Goal: Task Accomplishment & Management: Manage account settings

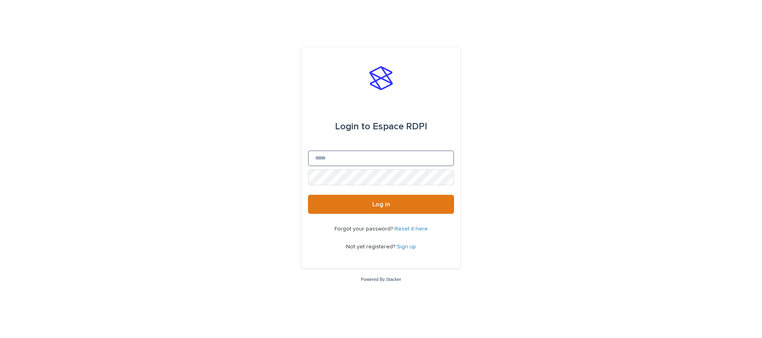
click at [355, 158] on input "Email" at bounding box center [381, 158] width 146 height 16
click at [308, 195] on button "Log in" at bounding box center [381, 204] width 146 height 19
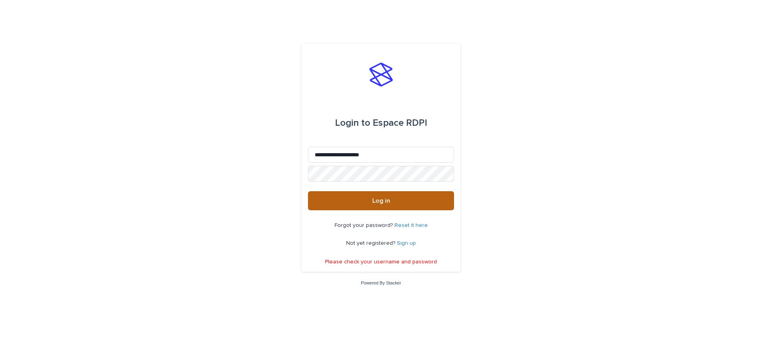
click at [375, 209] on button "Log in" at bounding box center [381, 200] width 146 height 19
click at [380, 199] on span "Log in" at bounding box center [381, 201] width 18 height 6
click at [384, 152] on input "**********" at bounding box center [381, 155] width 146 height 16
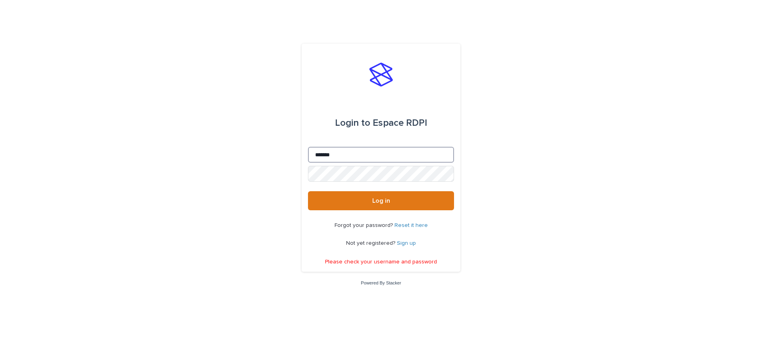
type input "**********"
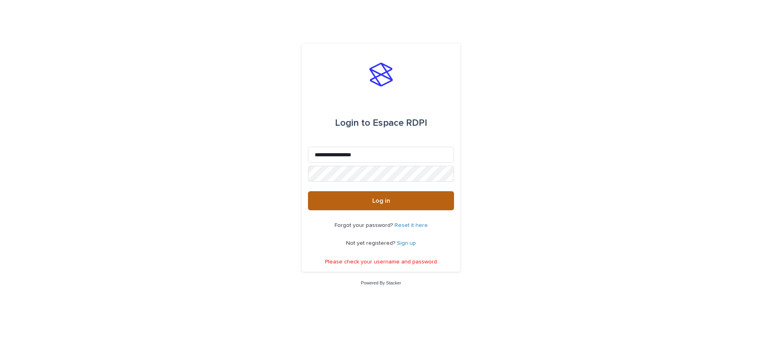
click at [375, 196] on button "Log in" at bounding box center [381, 200] width 146 height 19
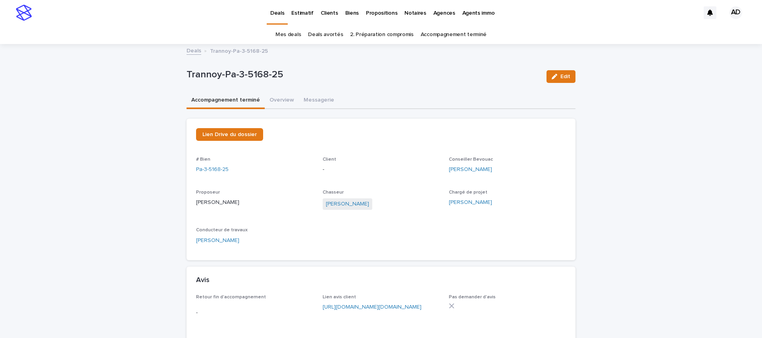
click at [457, 37] on link "Accompagnement terminé" at bounding box center [454, 34] width 66 height 19
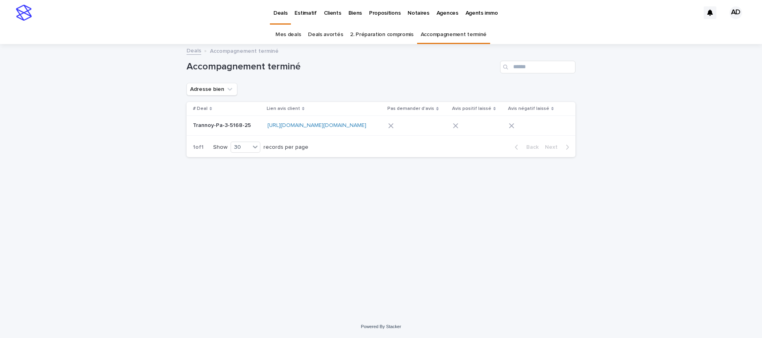
click at [220, 125] on p "Trannoy-Pa-3-5168-25" at bounding box center [223, 125] width 60 height 8
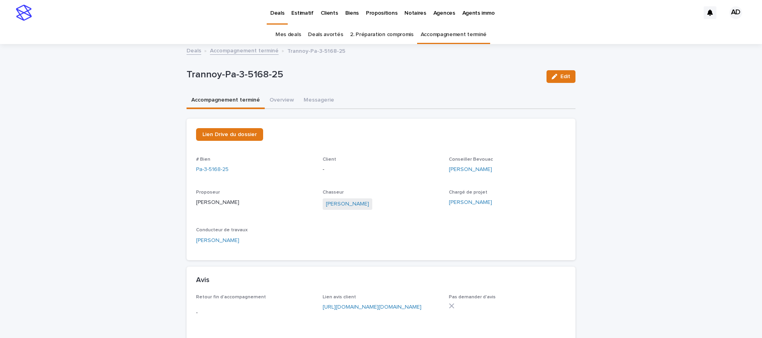
scroll to position [25, 0]
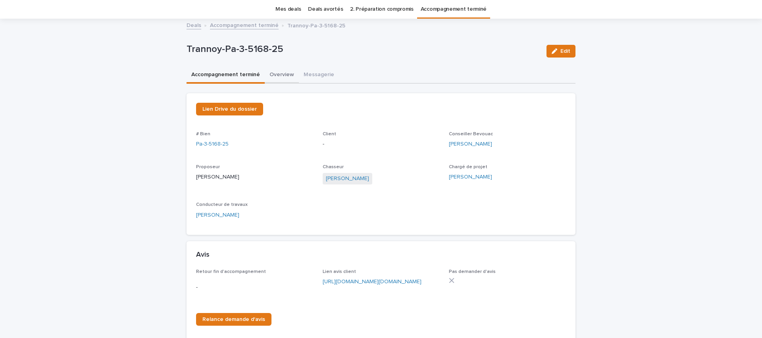
click at [279, 76] on button "Overview" at bounding box center [282, 75] width 34 height 17
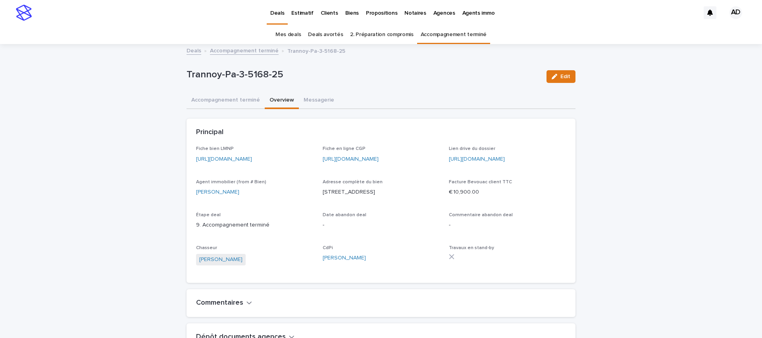
click at [290, 36] on link "Mes deals" at bounding box center [287, 34] width 25 height 19
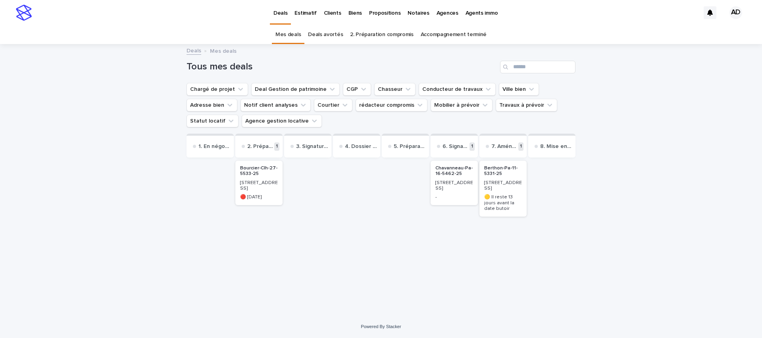
click at [254, 183] on p "[STREET_ADDRESS]" at bounding box center [259, 186] width 38 height 12
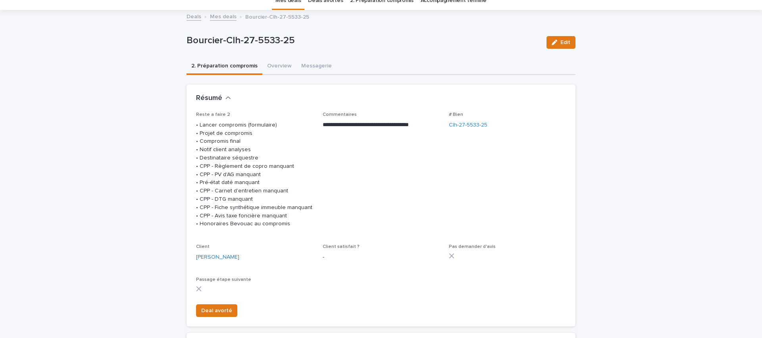
scroll to position [39, 0]
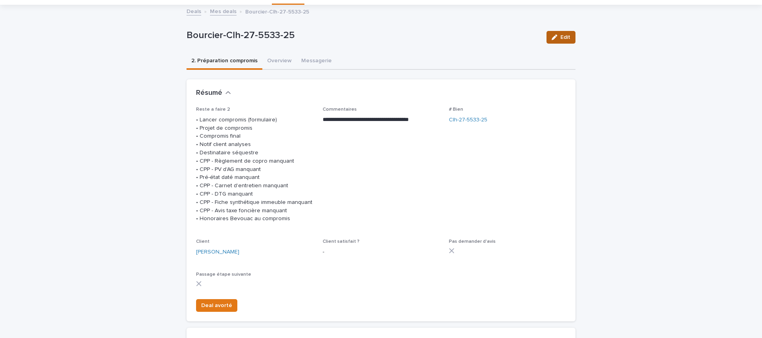
click at [272, 60] on button "Overview" at bounding box center [279, 61] width 34 height 17
click at [563, 40] on button "Edit" at bounding box center [560, 37] width 29 height 13
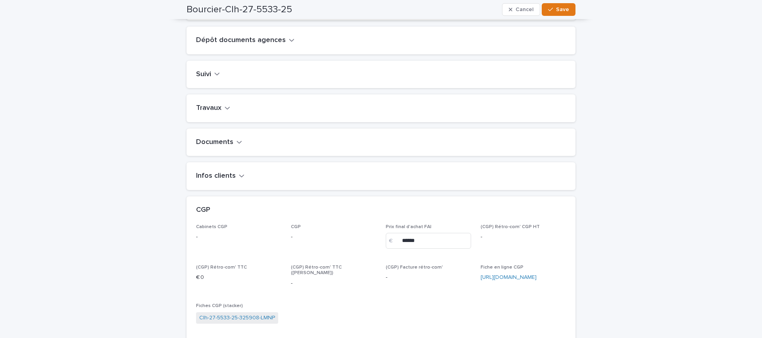
scroll to position [388, 0]
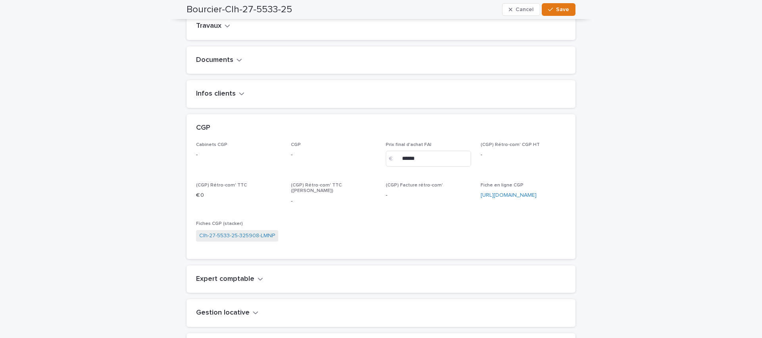
click at [197, 65] on h2 "Documents" at bounding box center [214, 60] width 37 height 9
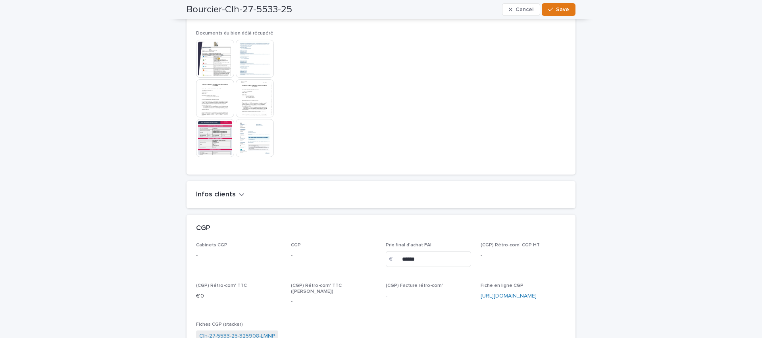
scroll to position [927, 0]
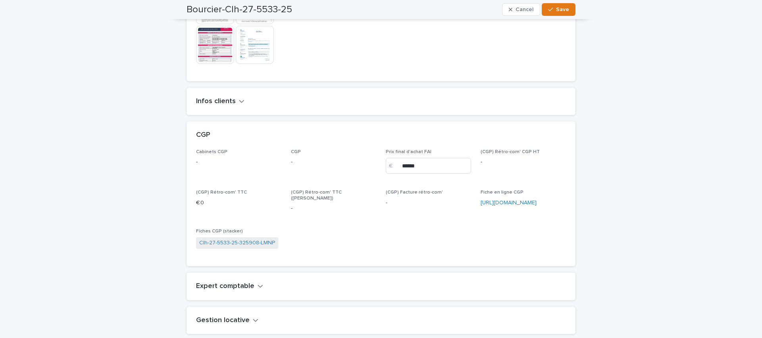
click at [199, 106] on h2 "Infos clients" at bounding box center [216, 101] width 40 height 9
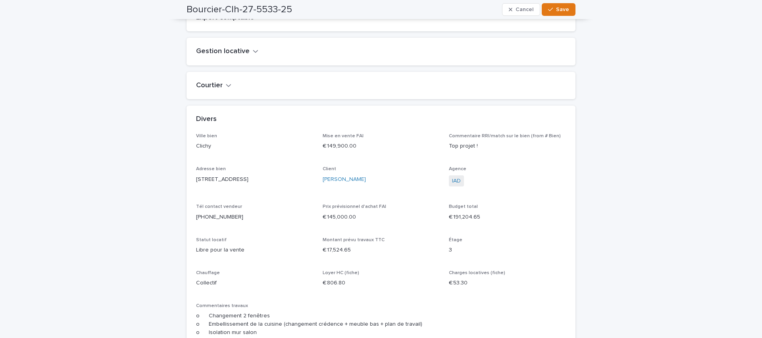
scroll to position [1735, 0]
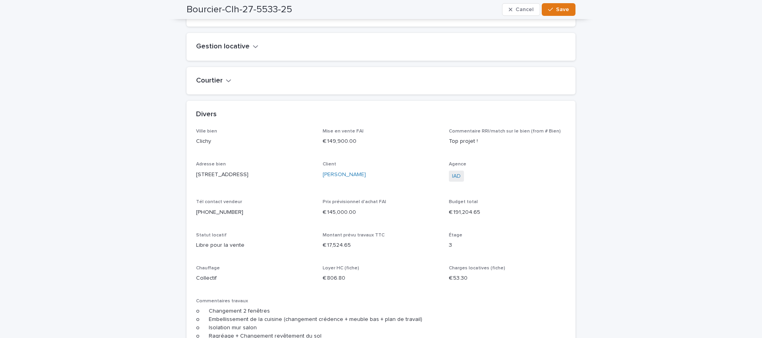
click at [204, 51] on h2 "Gestion locative" at bounding box center [223, 46] width 54 height 9
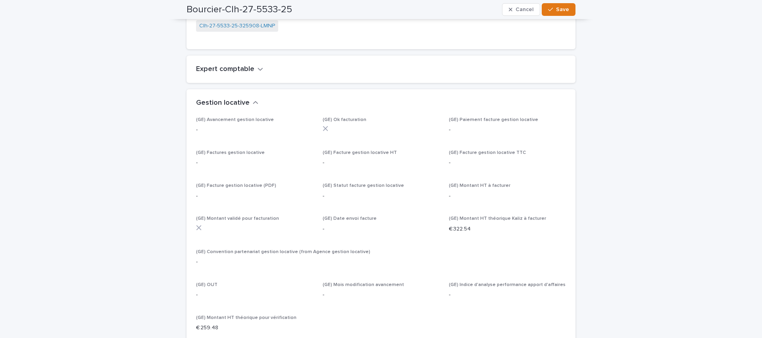
scroll to position [1669, 0]
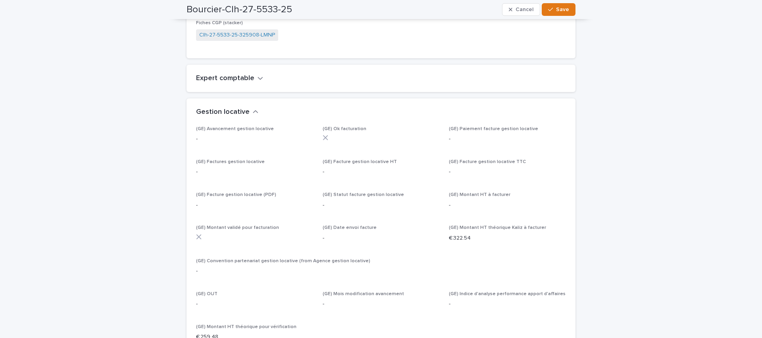
click at [222, 90] on div "Expert comptable" at bounding box center [381, 79] width 389 height 28
click at [227, 83] on h2 "Expert comptable" at bounding box center [225, 78] width 58 height 9
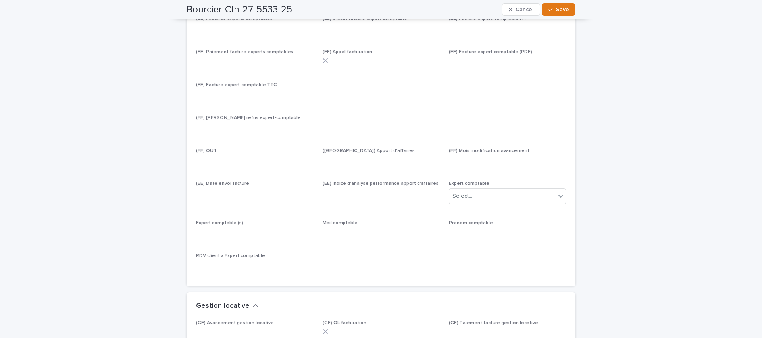
scroll to position [1800, 0]
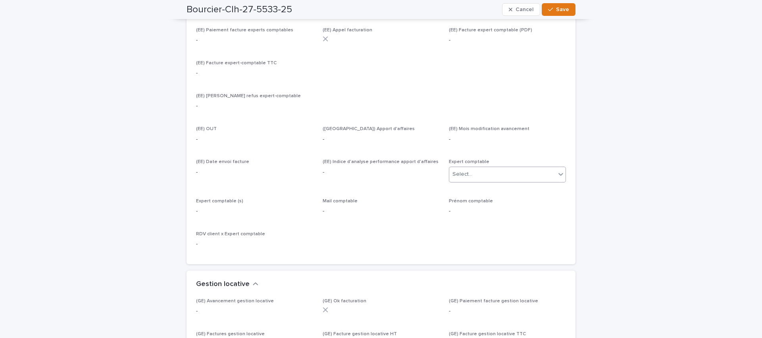
click at [485, 181] on div "Select..." at bounding box center [502, 174] width 106 height 13
click at [485, 210] on div "[PERSON_NAME]" at bounding box center [504, 211] width 116 height 14
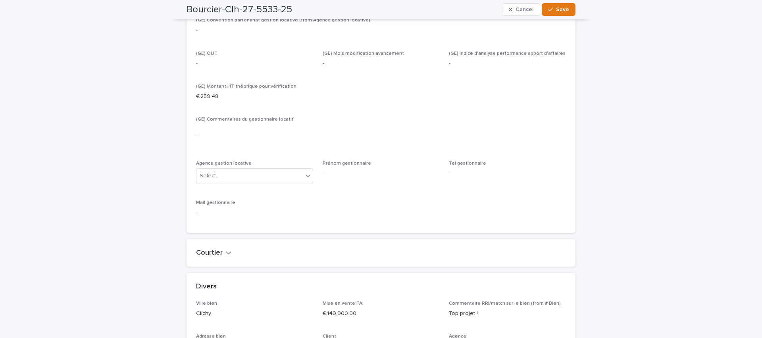
scroll to position [2250, 0]
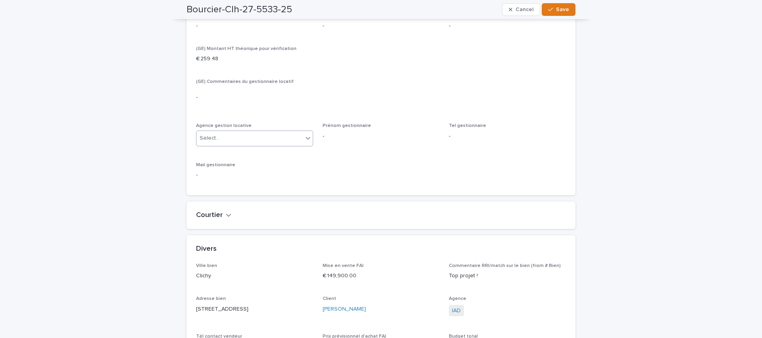
click at [215, 142] on div "Select..." at bounding box center [210, 138] width 20 height 8
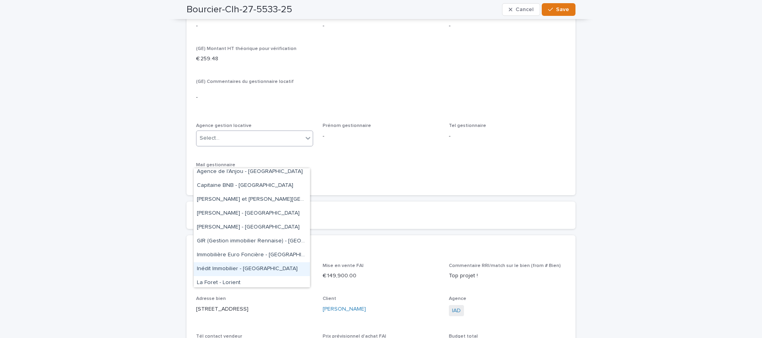
scroll to position [0, 0]
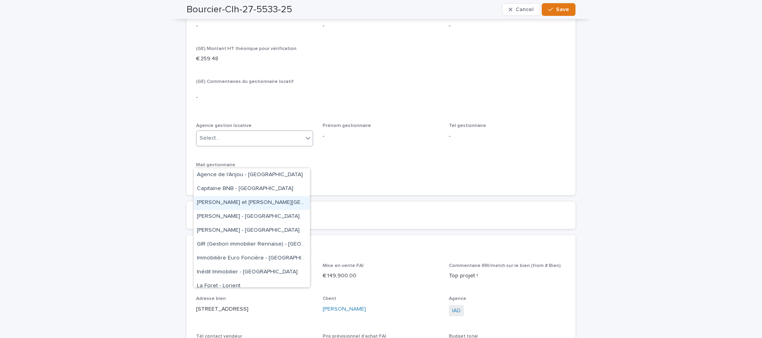
click at [232, 204] on div "[PERSON_NAME] et [PERSON_NAME][GEOGRAPHIC_DATA]" at bounding box center [252, 203] width 116 height 14
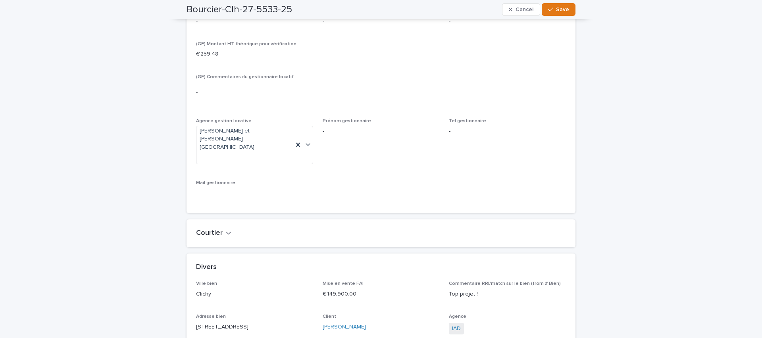
scroll to position [2262, 0]
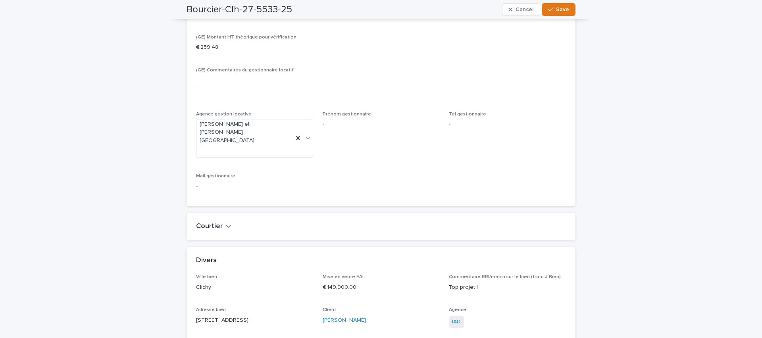
click at [212, 217] on div "Courtier" at bounding box center [381, 227] width 389 height 28
click at [213, 220] on div "Courtier" at bounding box center [381, 227] width 389 height 28
click at [214, 225] on h2 "Courtier" at bounding box center [209, 226] width 27 height 9
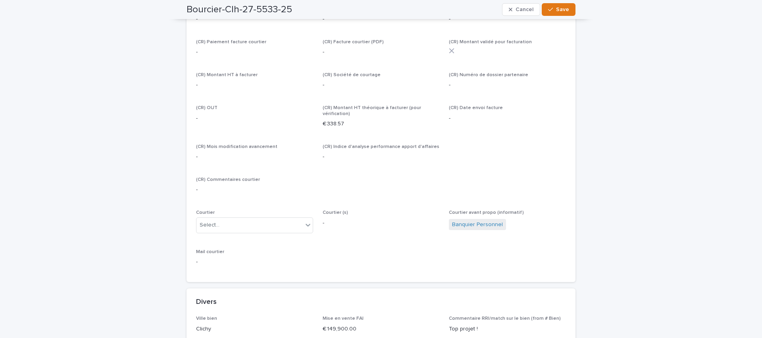
scroll to position [2541, 0]
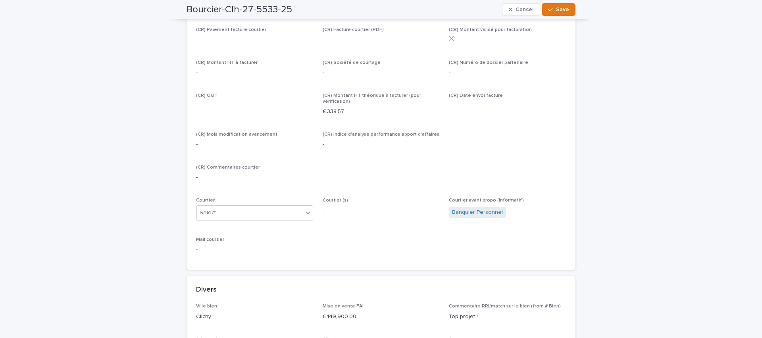
click at [223, 211] on div "Select..." at bounding box center [249, 212] width 106 height 13
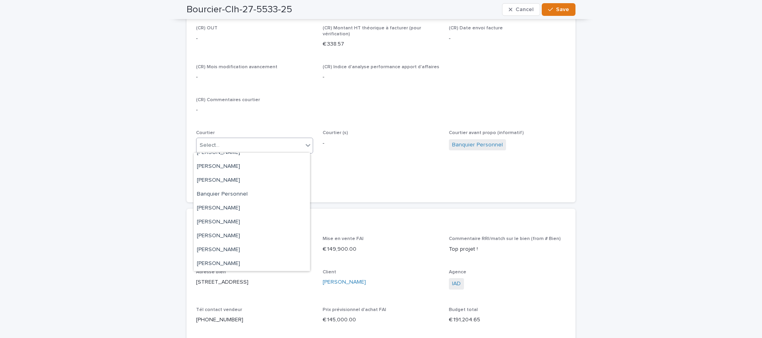
scroll to position [0, 0]
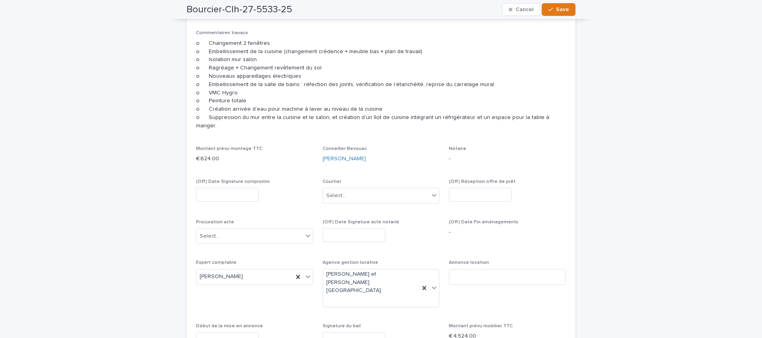
scroll to position [3026, 0]
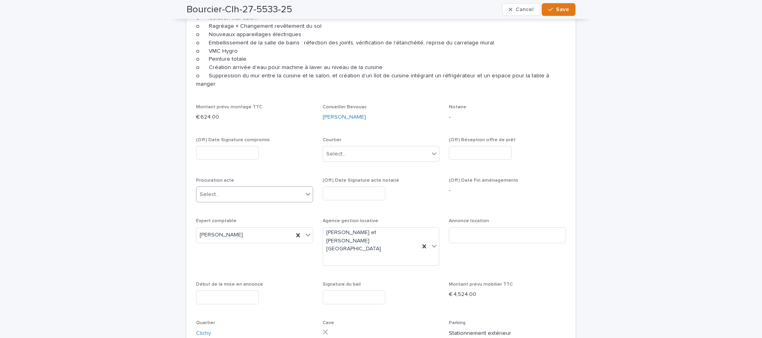
click at [222, 189] on div "Select..." at bounding box center [249, 194] width 106 height 13
click at [221, 239] on div "notaire" at bounding box center [252, 242] width 116 height 14
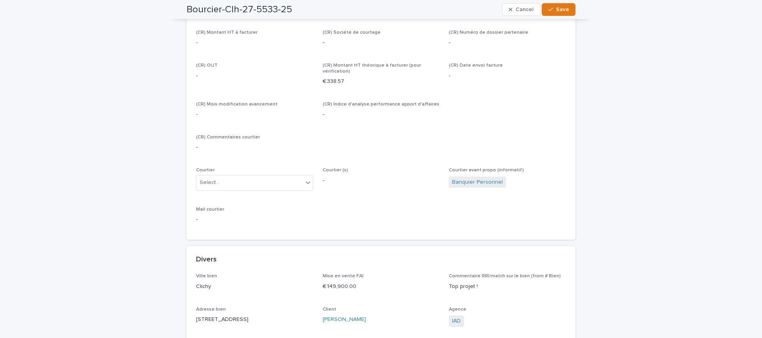
scroll to position [2571, 0]
click at [556, 11] on span "Save" at bounding box center [562, 10] width 13 height 6
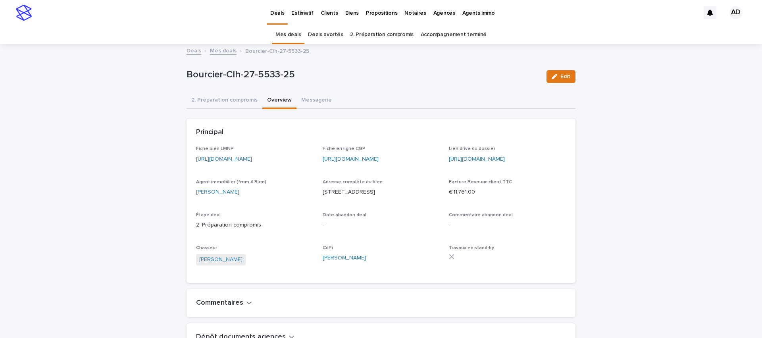
scroll to position [256, 0]
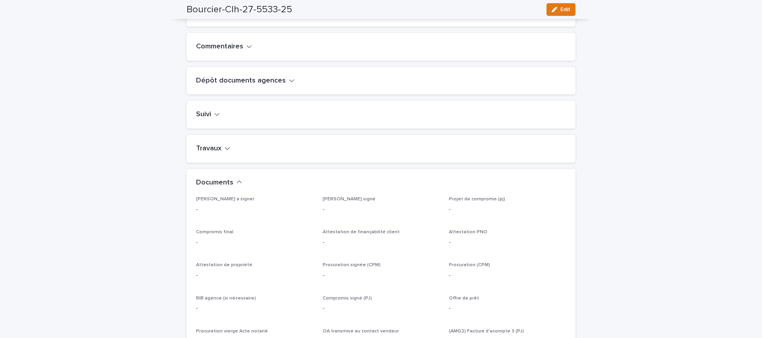
click at [221, 51] on h2 "Commentaires" at bounding box center [219, 46] width 47 height 9
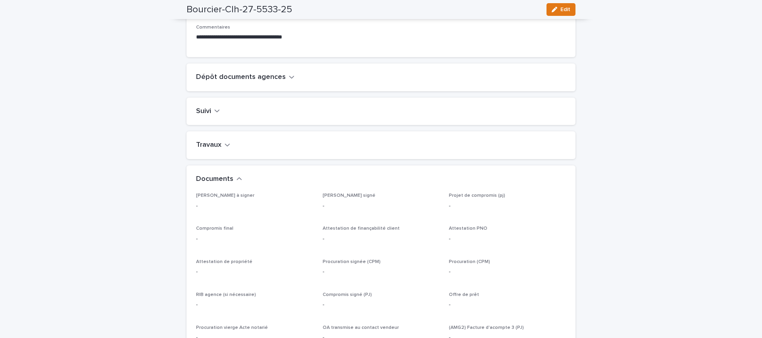
scroll to position [323, 0]
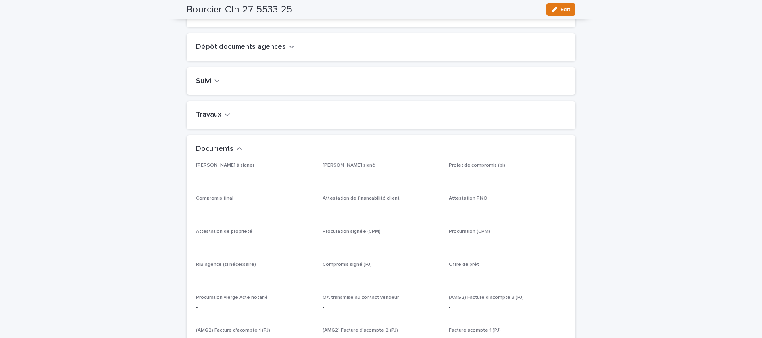
click at [207, 86] on h2 "Suivi" at bounding box center [203, 81] width 15 height 9
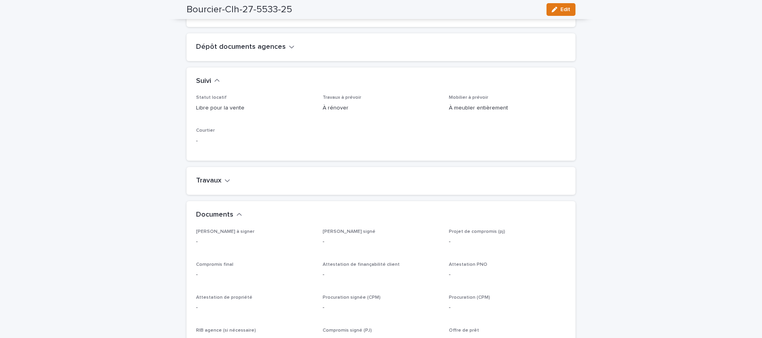
click at [243, 52] on h2 "Dépôt documents agences" at bounding box center [241, 47] width 90 height 9
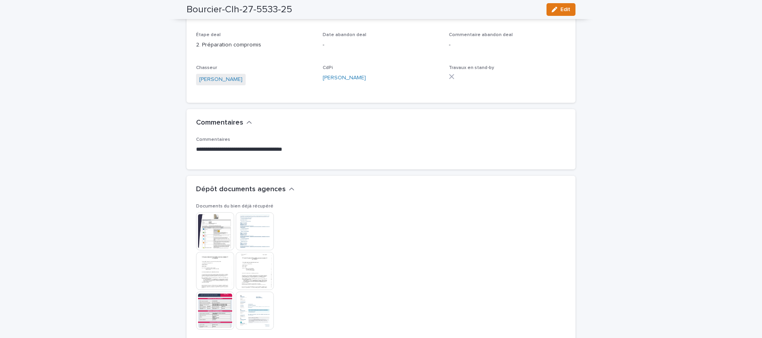
scroll to position [0, 0]
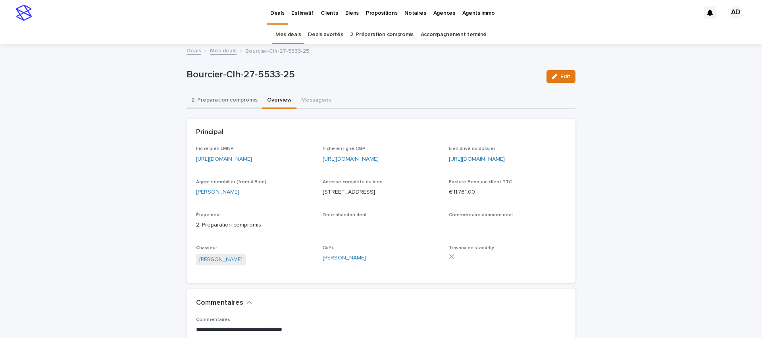
click at [232, 102] on button "2. Préparation compromis" at bounding box center [225, 100] width 76 height 17
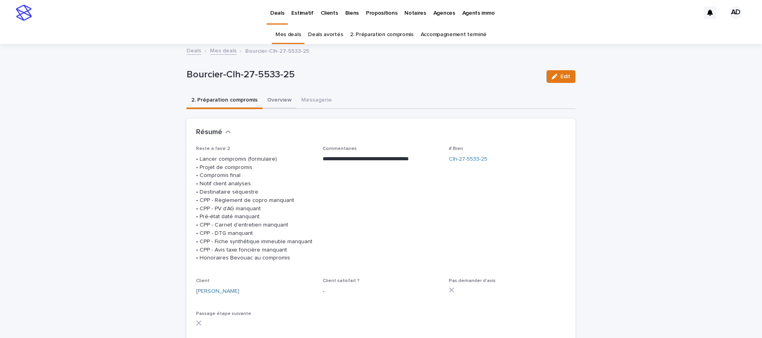
click at [273, 100] on button "Overview" at bounding box center [279, 100] width 34 height 17
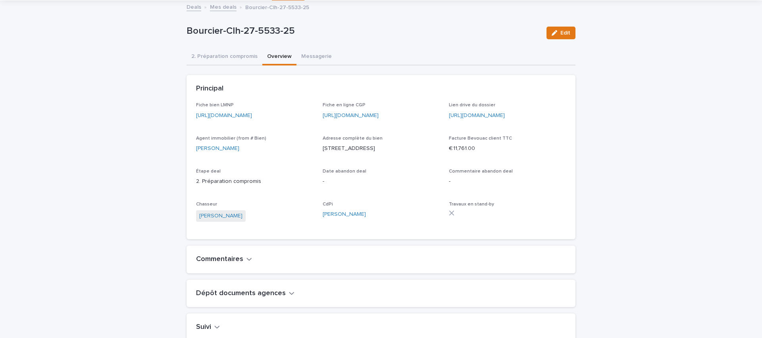
scroll to position [48, 0]
